Goal: Book appointment/travel/reservation

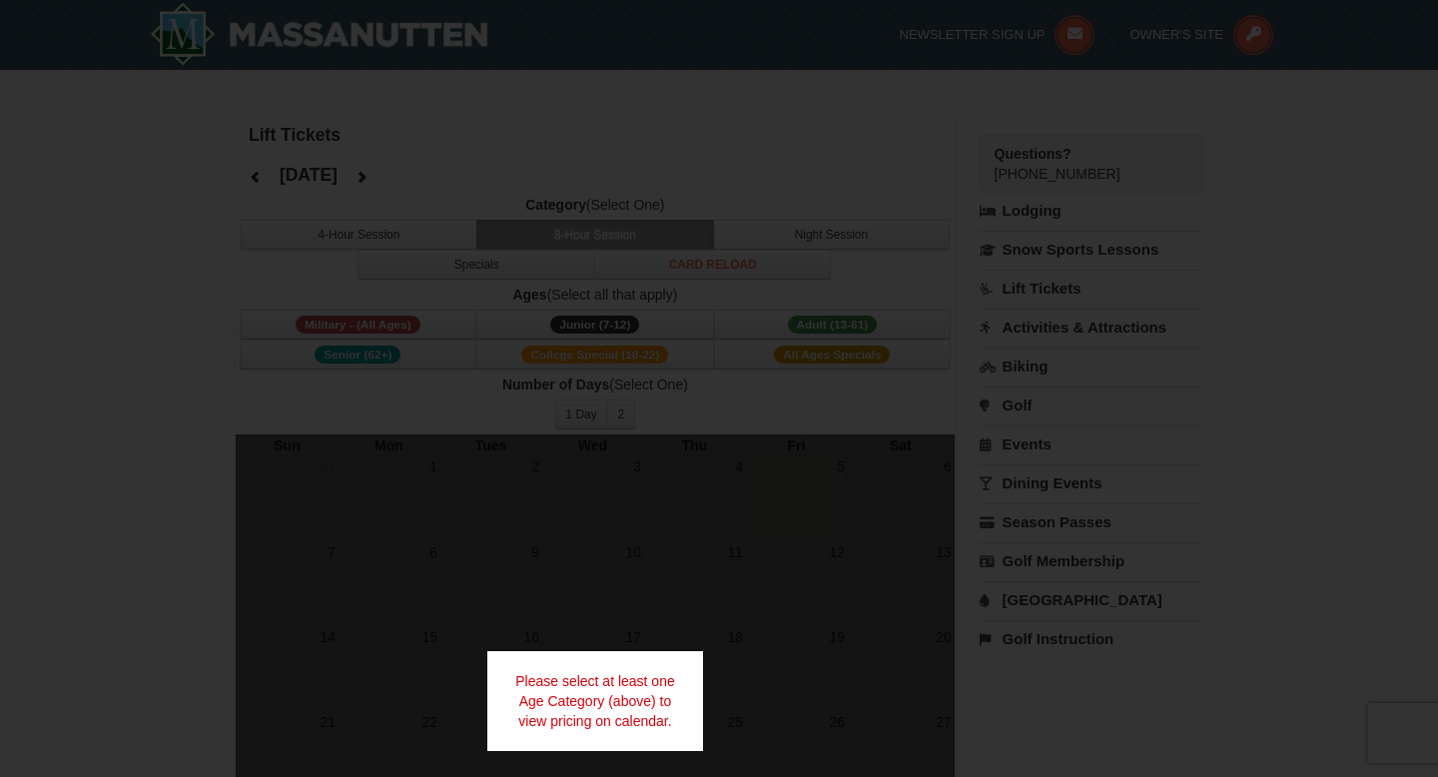
select select "9"
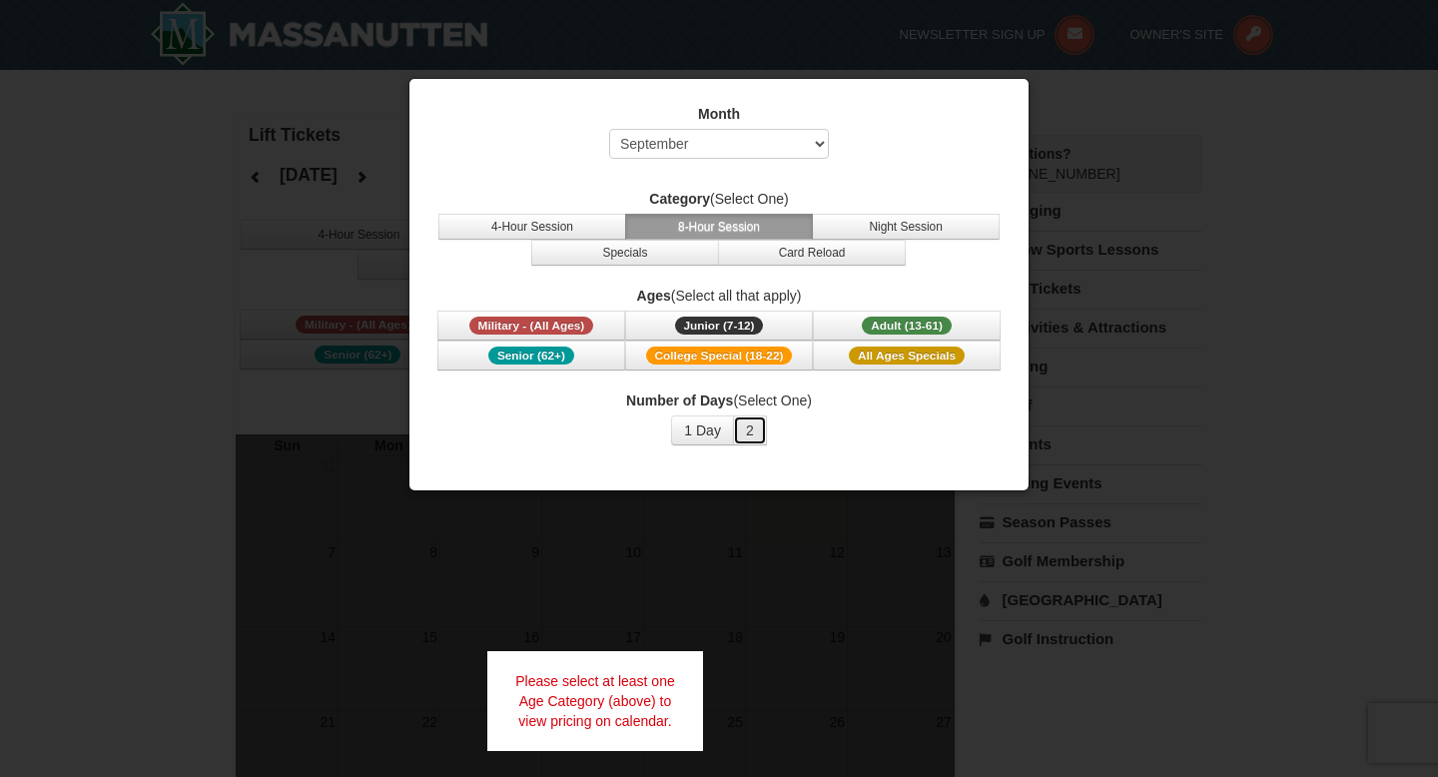
click at [750, 430] on button "2" at bounding box center [750, 430] width 34 height 30
click at [849, 324] on button "Adult (13-61) (13 - 61)" at bounding box center [907, 326] width 188 height 30
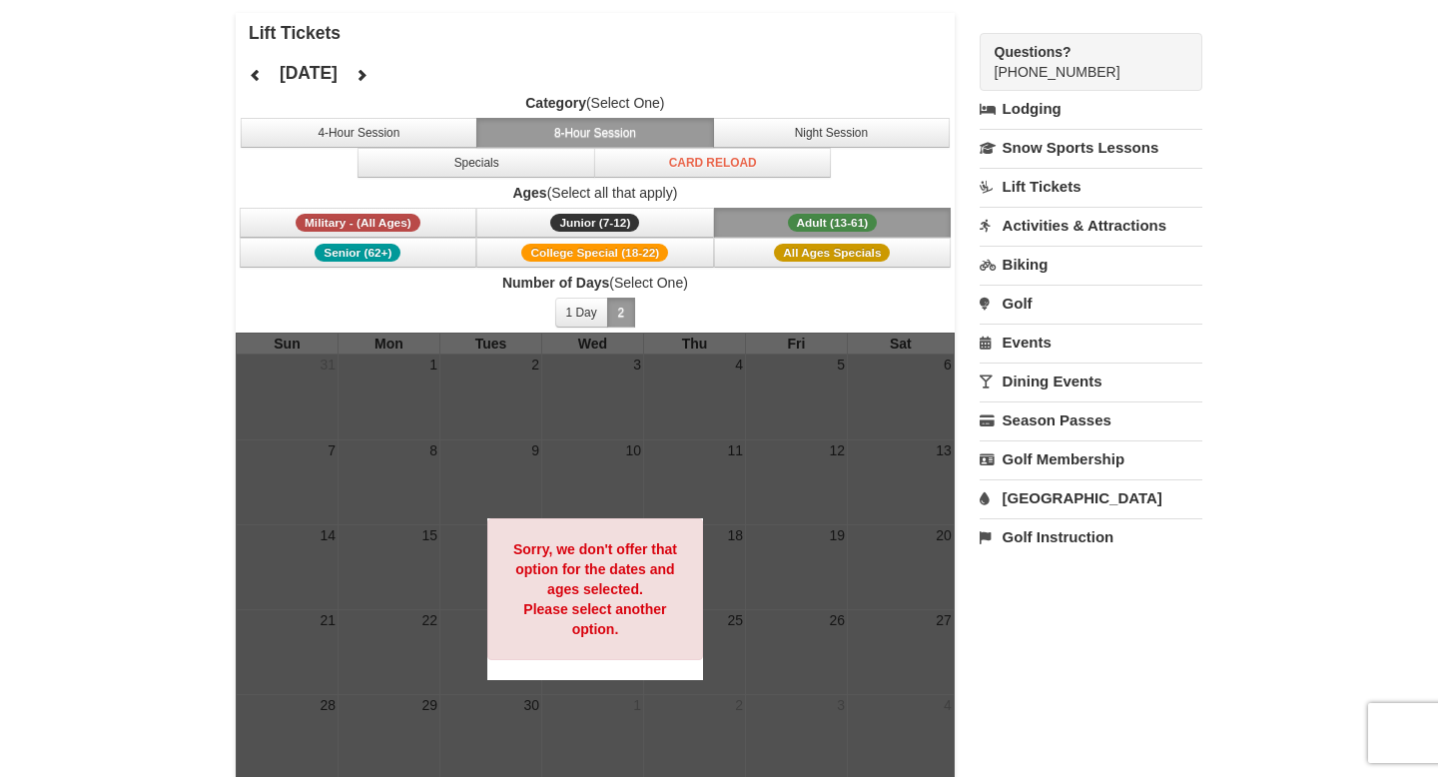
scroll to position [103, 0]
click at [381, 63] on button at bounding box center [361, 74] width 40 height 30
click at [368, 68] on icon at bounding box center [361, 74] width 14 height 14
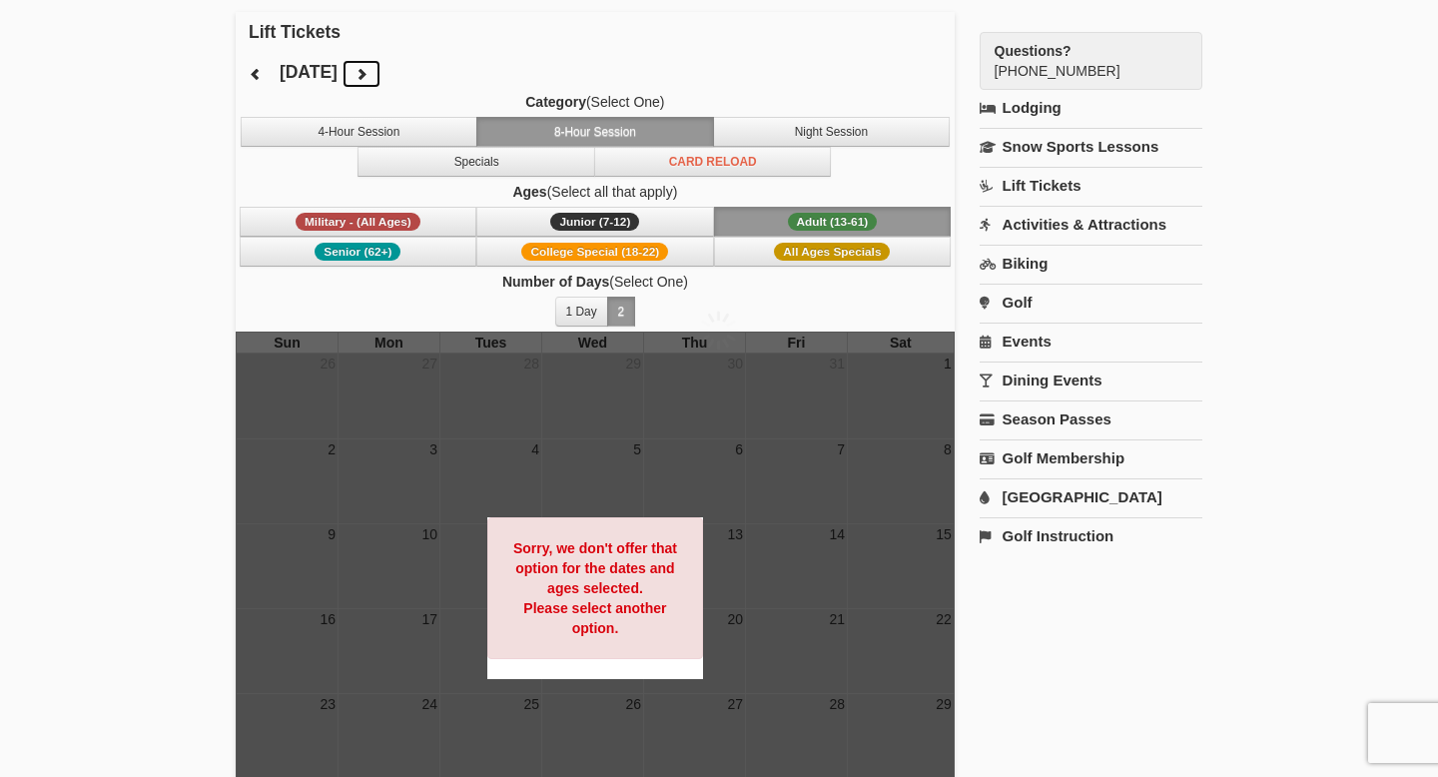
click at [381, 68] on button at bounding box center [361, 74] width 40 height 30
click at [368, 72] on icon at bounding box center [361, 74] width 14 height 14
click at [800, 251] on span "All Ages Specials" at bounding box center [832, 252] width 116 height 18
click at [796, 225] on span "Adult (13-61)" at bounding box center [833, 222] width 90 height 18
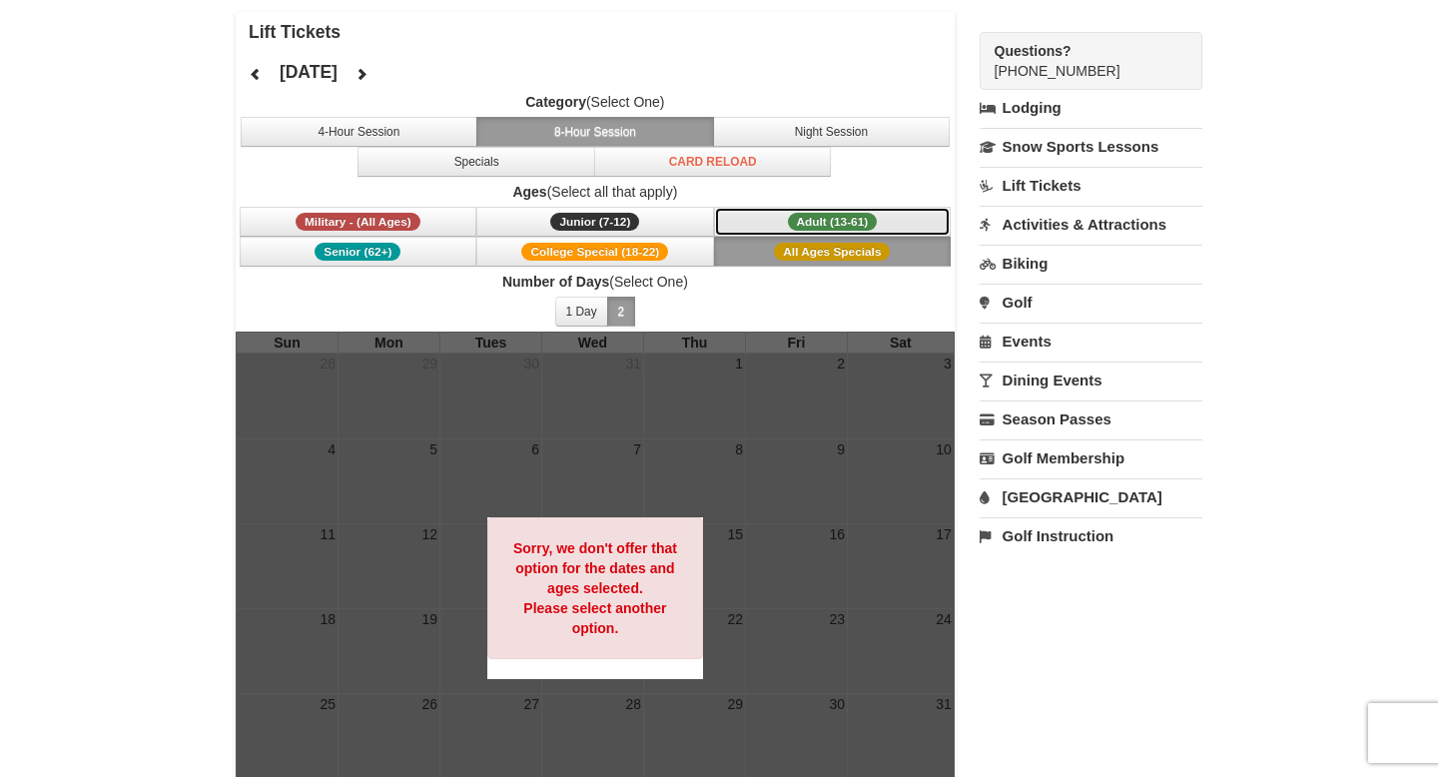
click at [796, 225] on span "Adult (13-61)" at bounding box center [833, 222] width 90 height 18
click at [600, 307] on button "1 Day" at bounding box center [581, 312] width 53 height 30
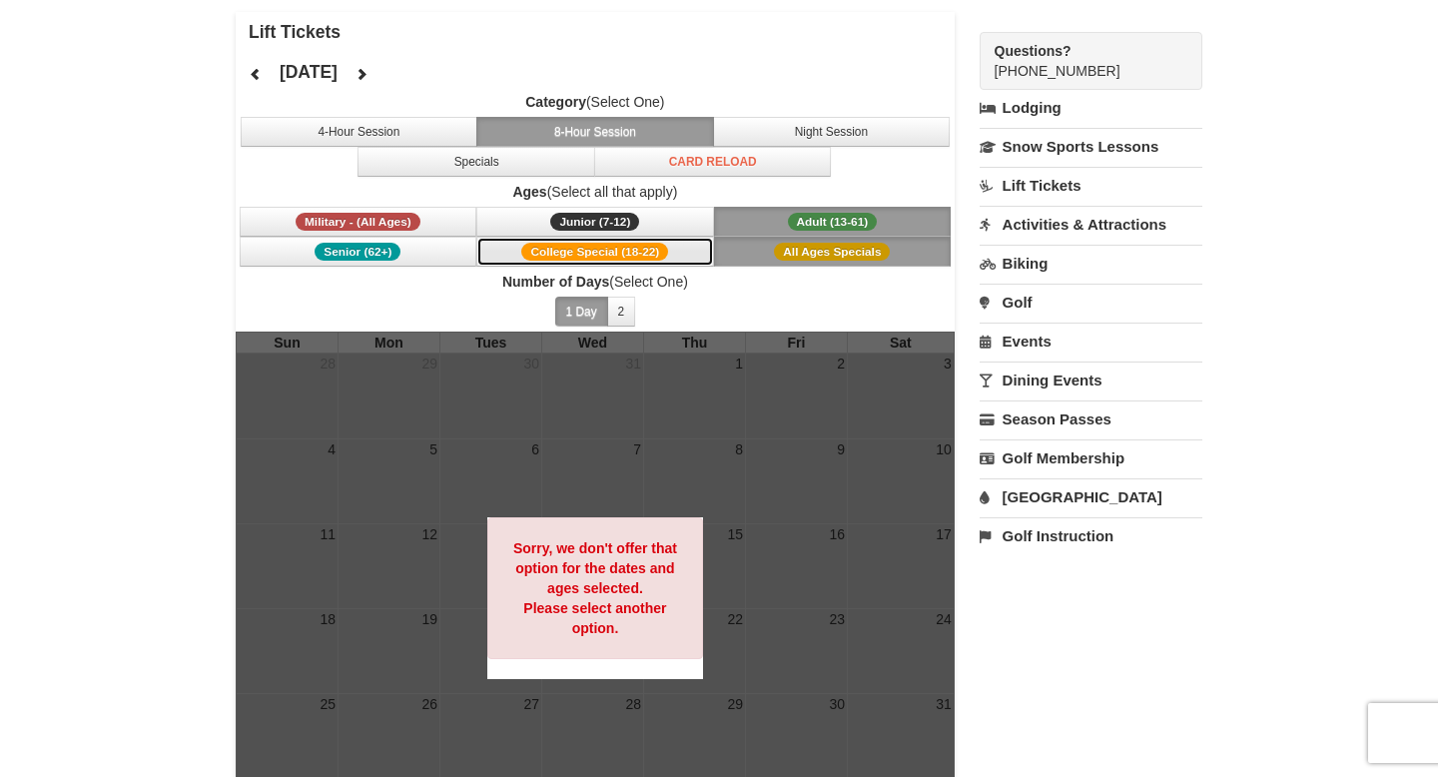
click at [657, 254] on span "College Special (18-22)" at bounding box center [594, 252] width 147 height 18
click at [428, 133] on button "4-Hour Session" at bounding box center [360, 132] width 238 height 30
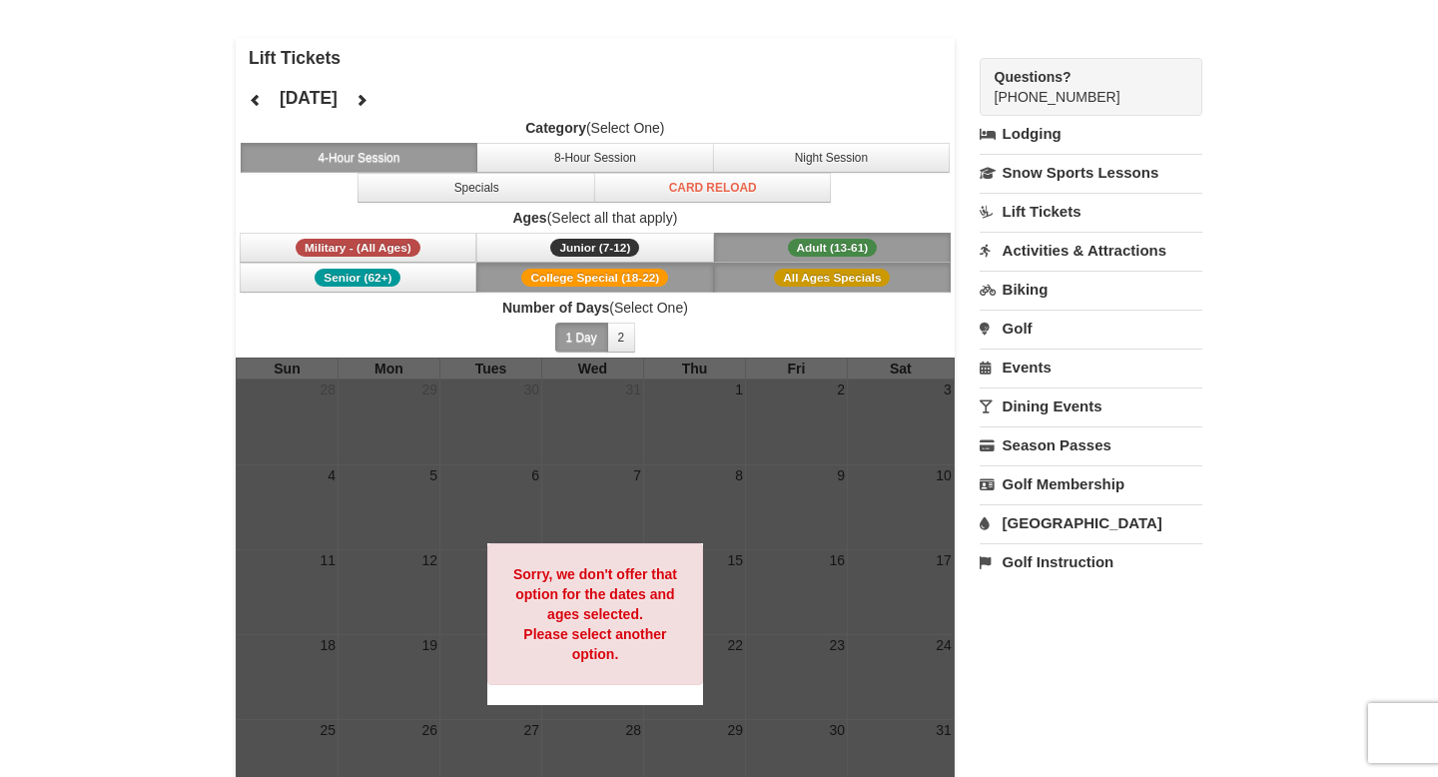
scroll to position [0, 0]
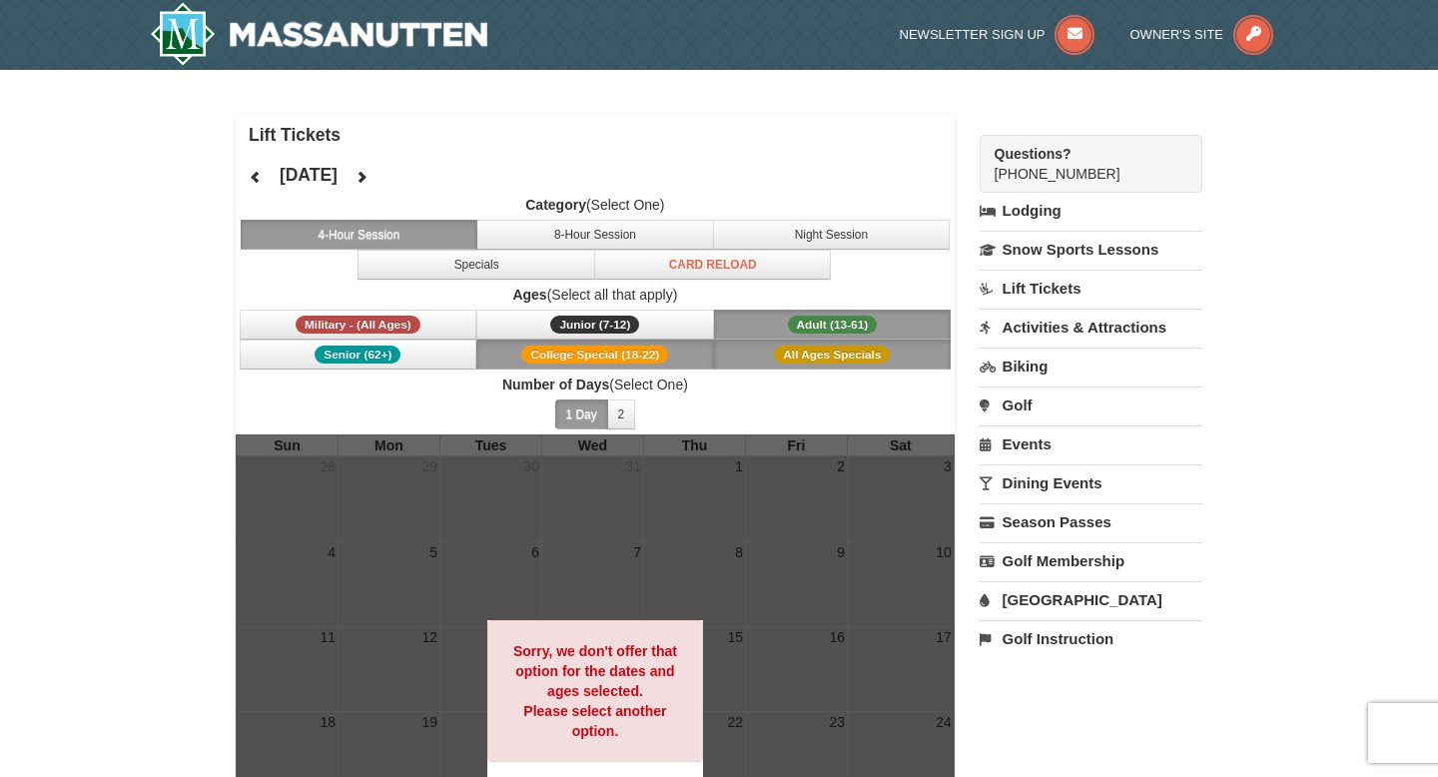
click at [709, 675] on div at bounding box center [595, 700] width 719 height 532
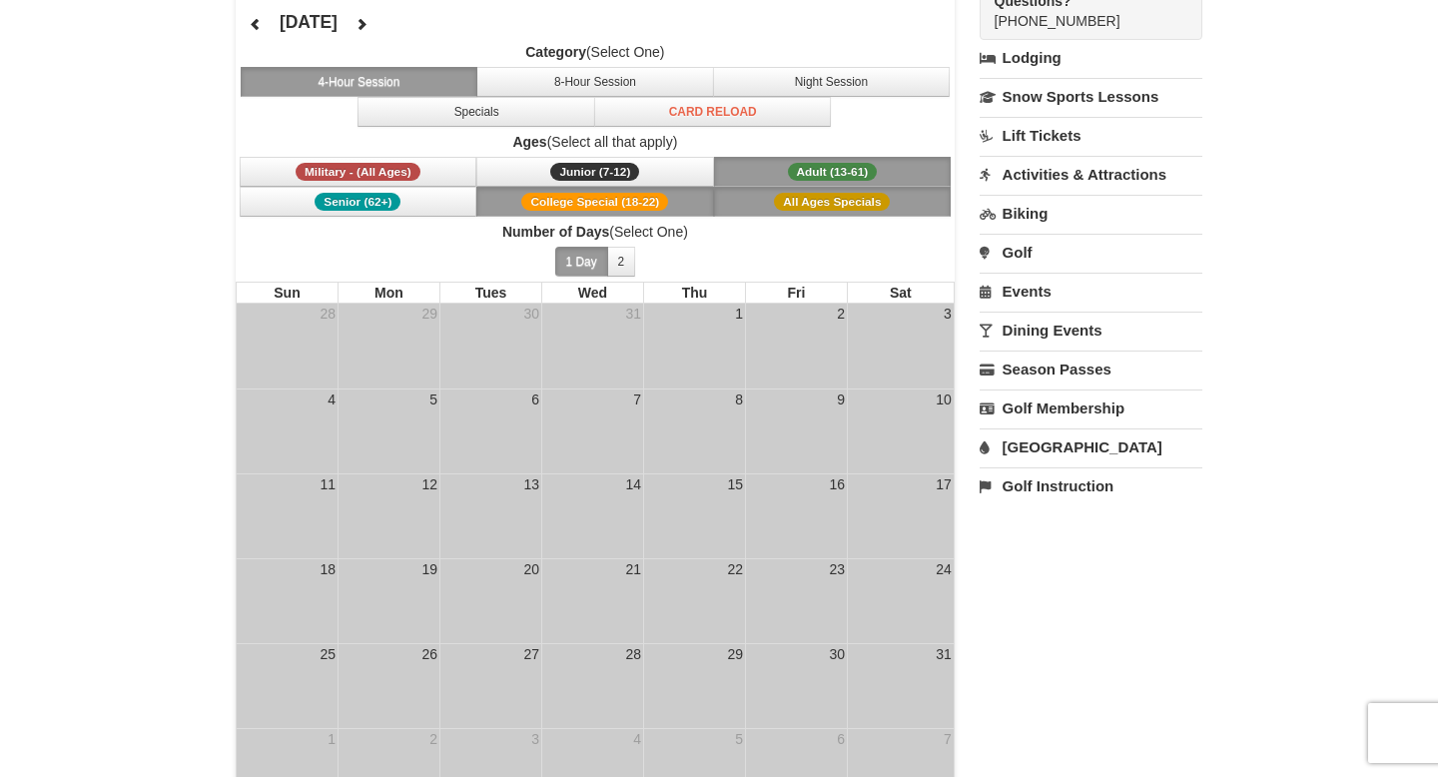
scroll to position [134, 0]
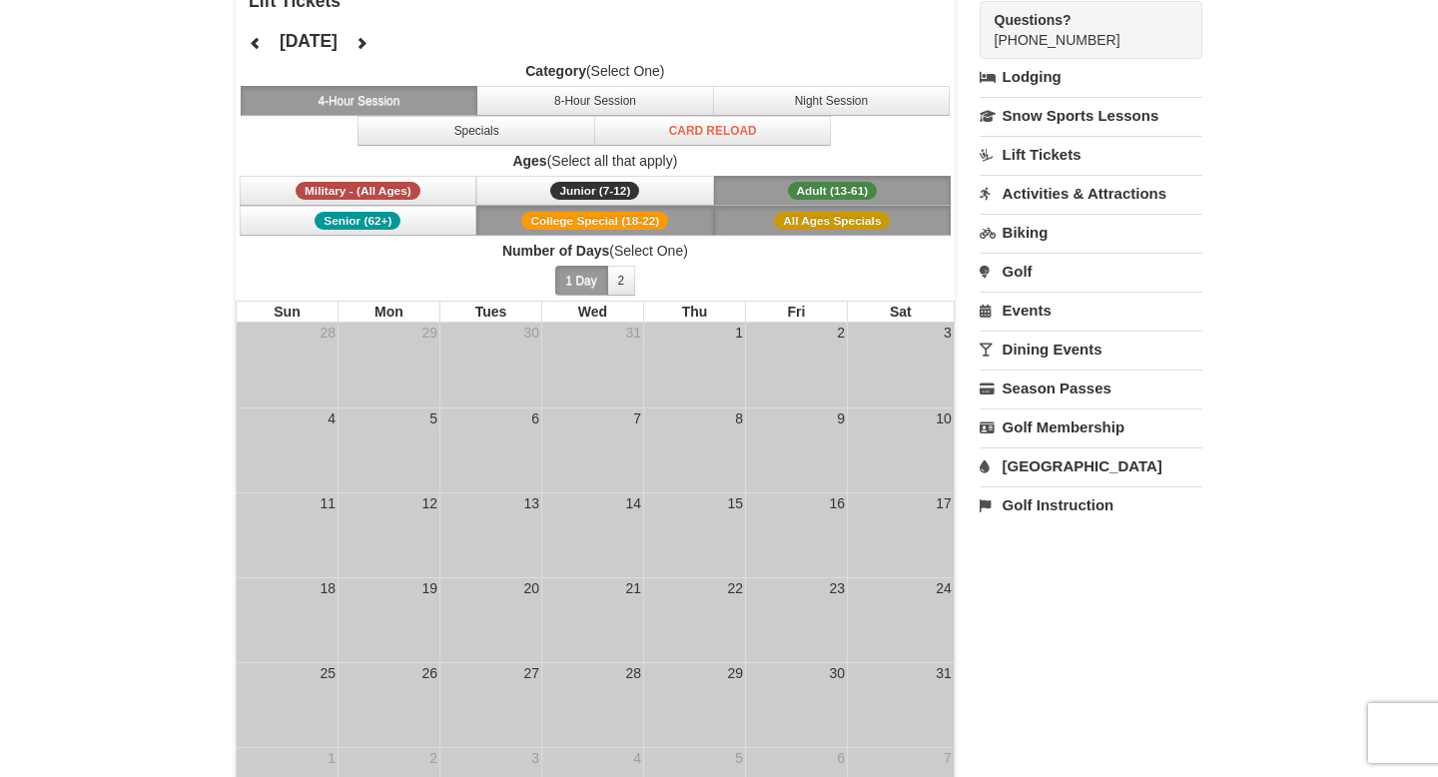
click at [711, 494] on div "15" at bounding box center [694, 504] width 101 height 23
click at [820, 527] on td "16" at bounding box center [796, 534] width 102 height 85
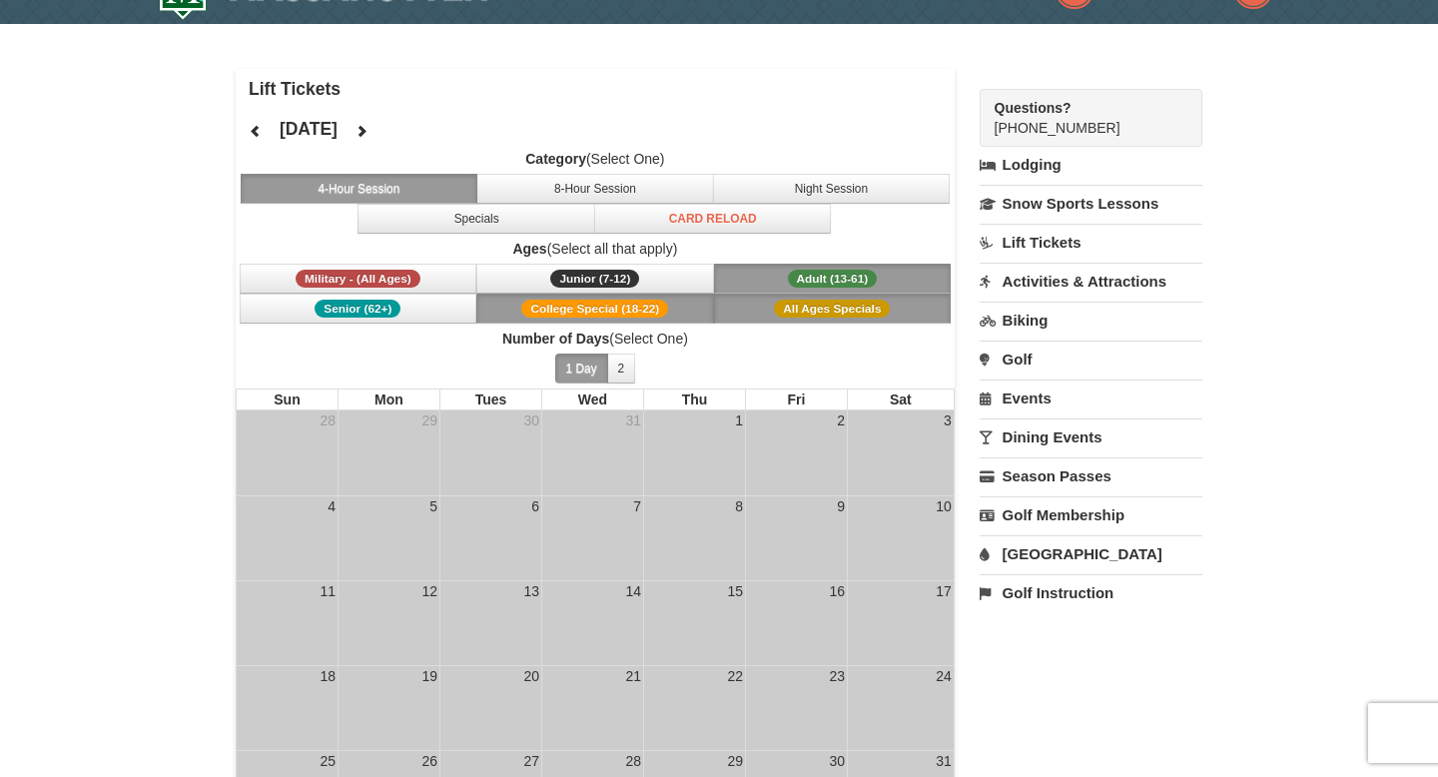
scroll to position [0, 0]
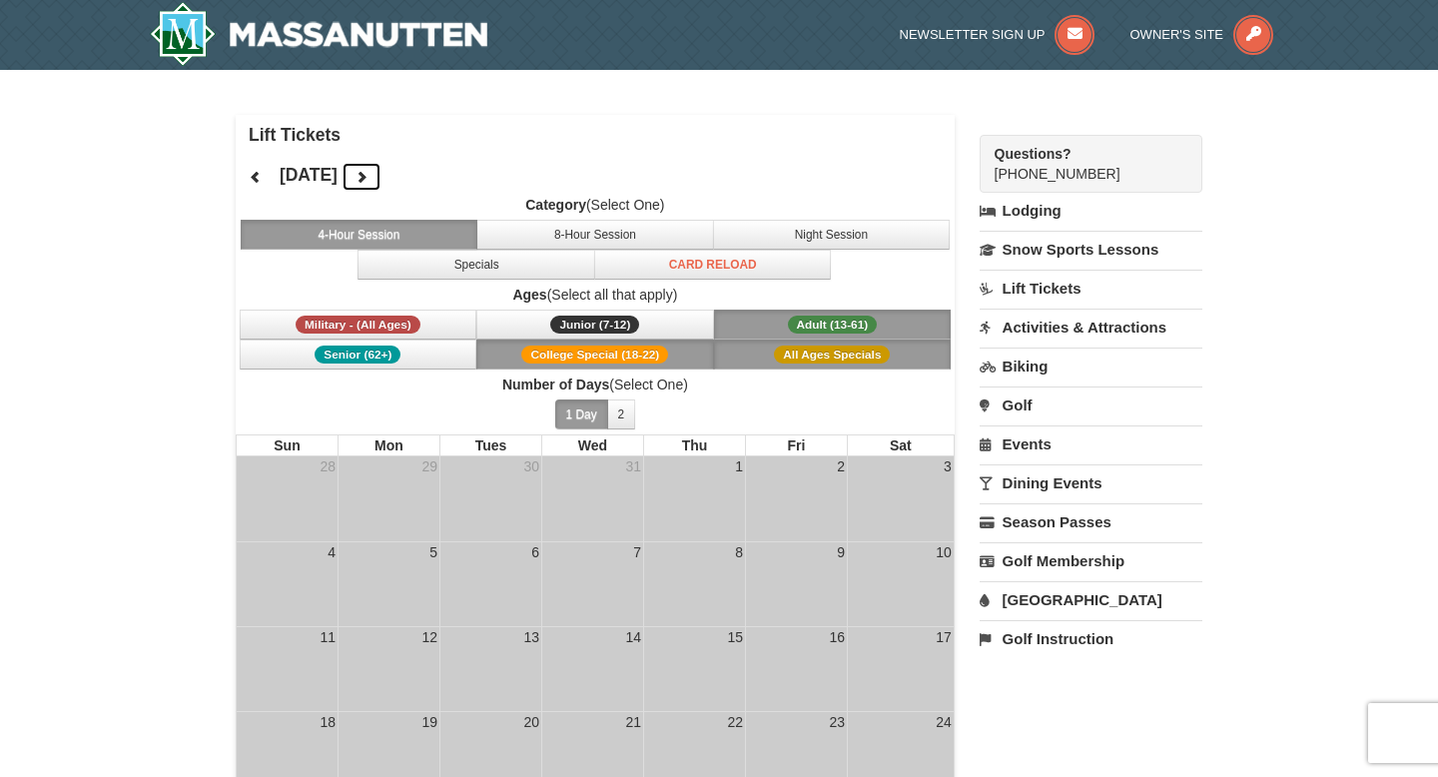
click at [381, 172] on button at bounding box center [361, 177] width 40 height 30
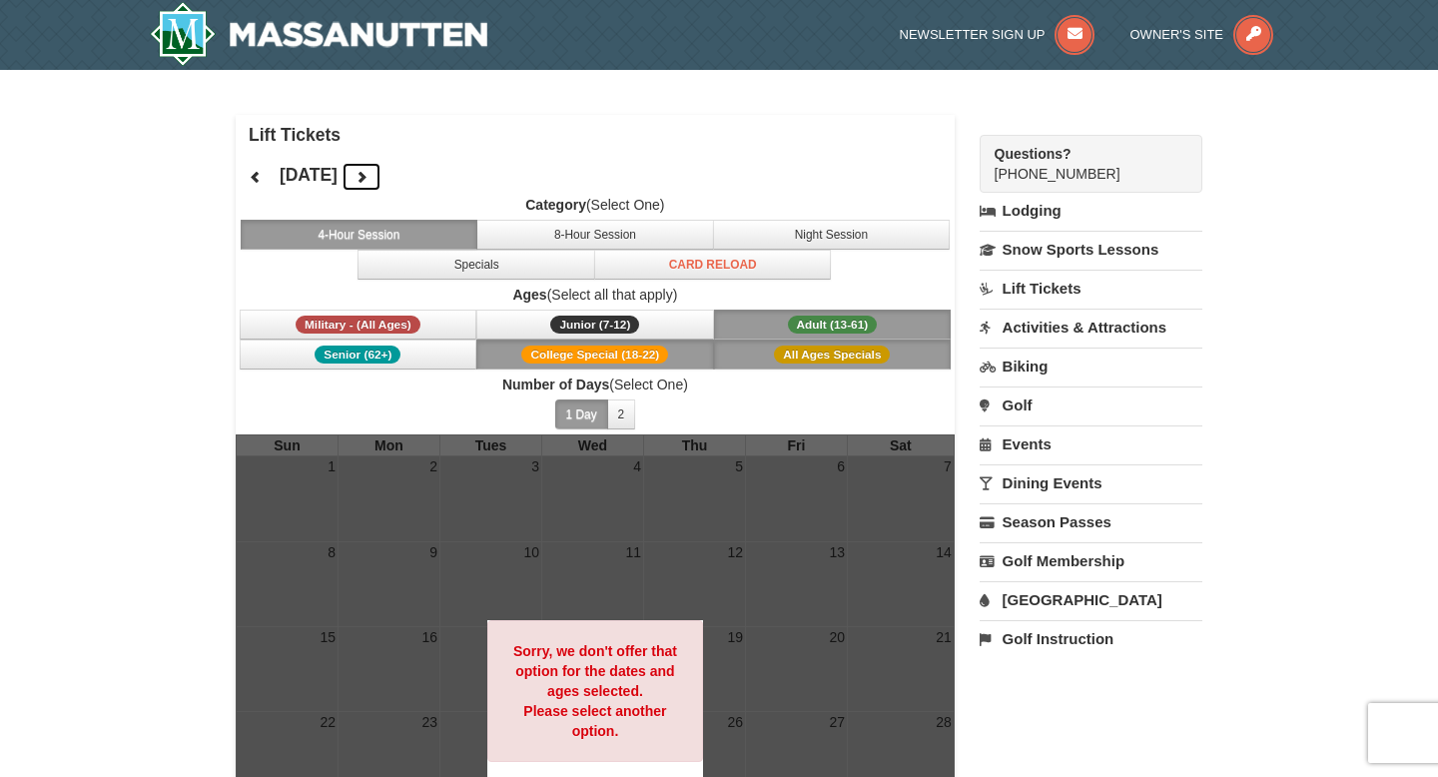
click at [381, 172] on button at bounding box center [361, 177] width 40 height 30
click at [368, 172] on icon at bounding box center [361, 177] width 14 height 14
